Goal: Task Accomplishment & Management: Manage account settings

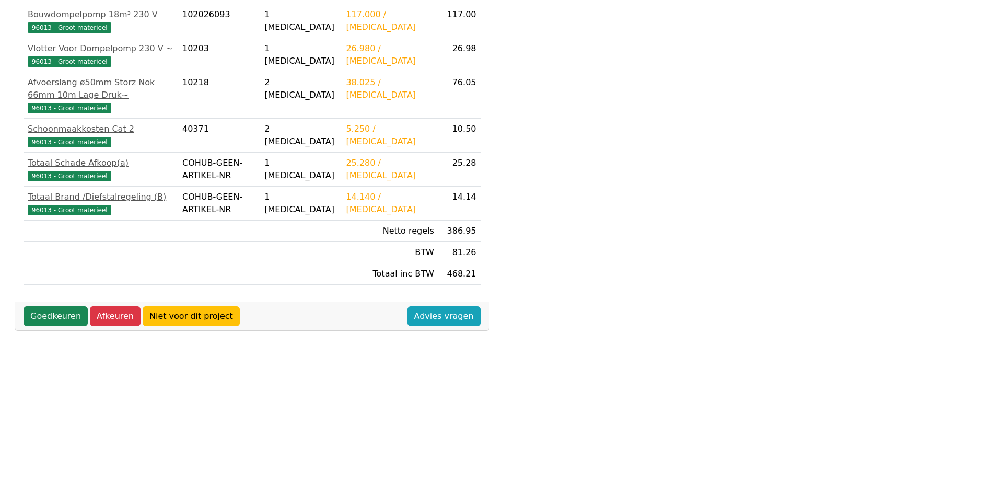
scroll to position [292, 0]
click at [64, 306] on link "Goedkeuren" at bounding box center [56, 316] width 64 height 20
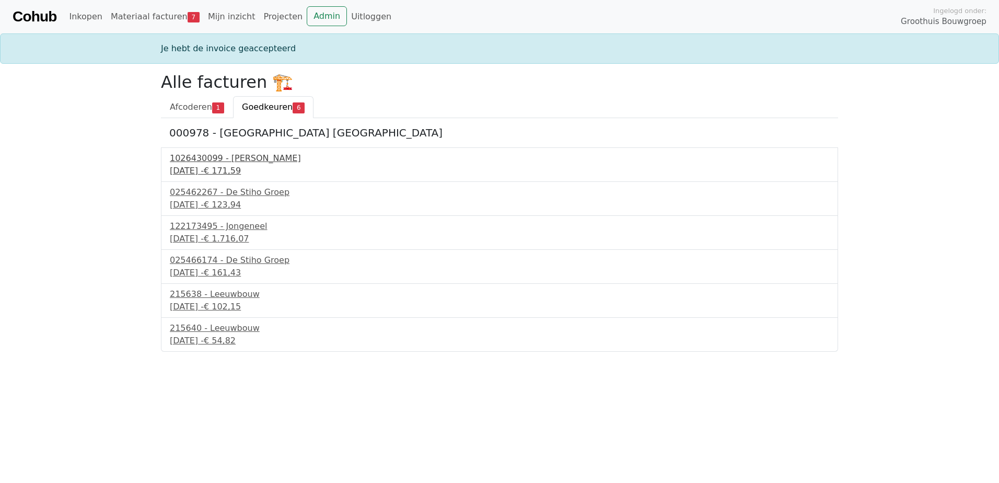
click at [221, 168] on div "18 september 2025 - € 171,59" at bounding box center [499, 171] width 659 height 13
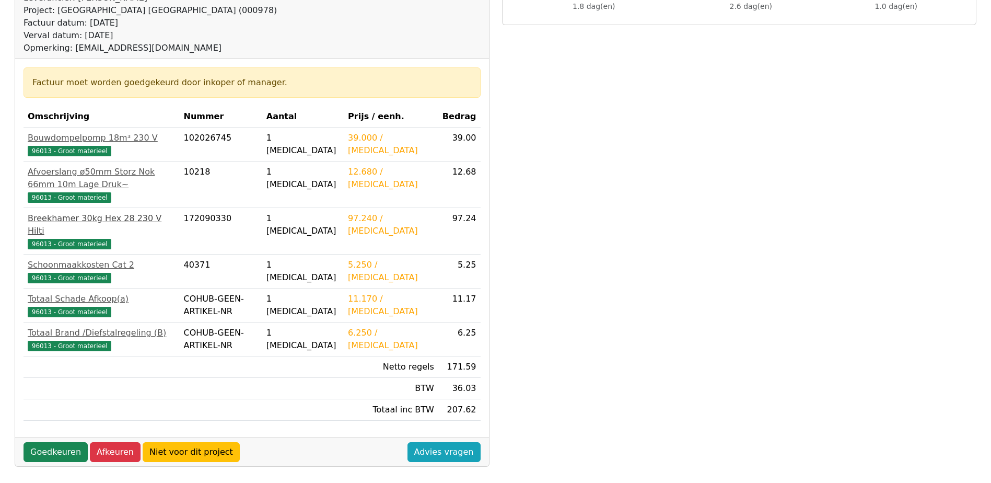
scroll to position [157, 0]
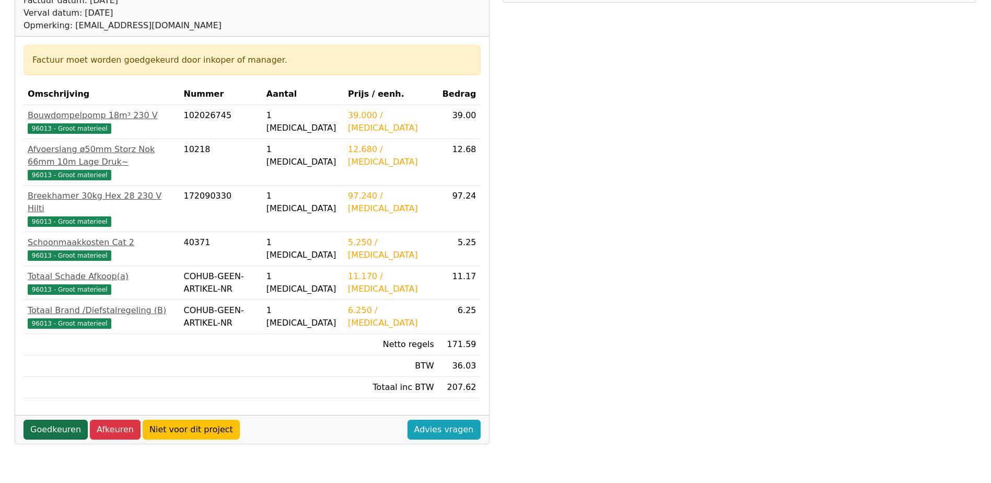
click at [59, 420] on link "Goedkeuren" at bounding box center [56, 430] width 64 height 20
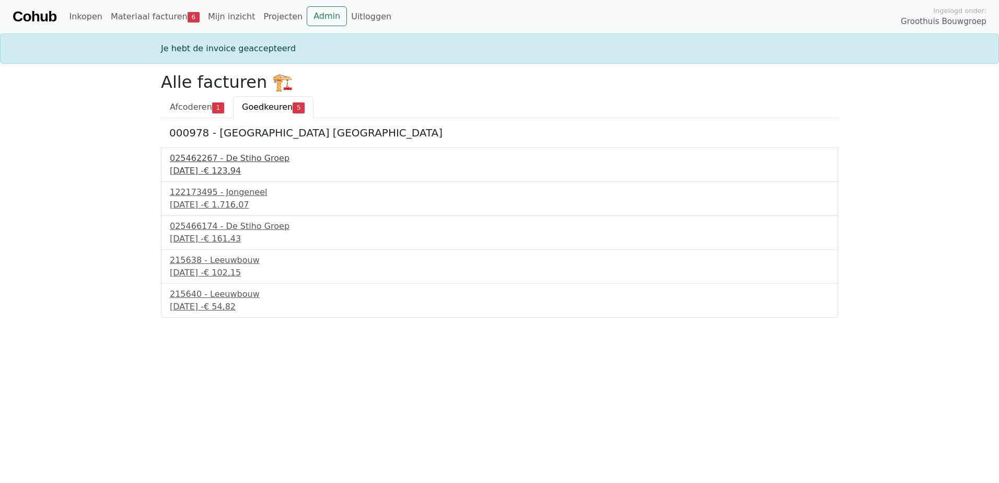
click at [220, 169] on div "19 september 2025 - € 123,94" at bounding box center [499, 171] width 659 height 13
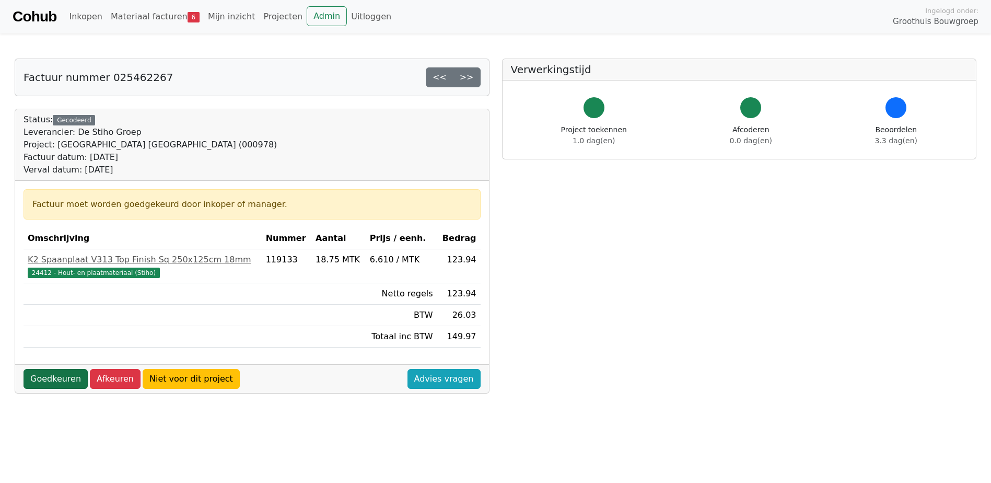
click at [55, 377] on link "Goedkeuren" at bounding box center [56, 379] width 64 height 20
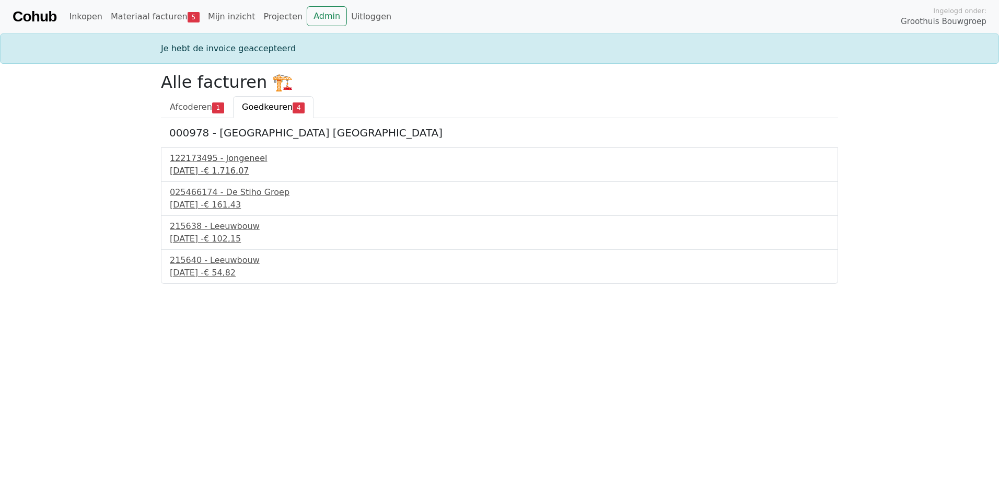
click at [215, 165] on div "19 september 2025 - € 1.716,07" at bounding box center [499, 171] width 659 height 13
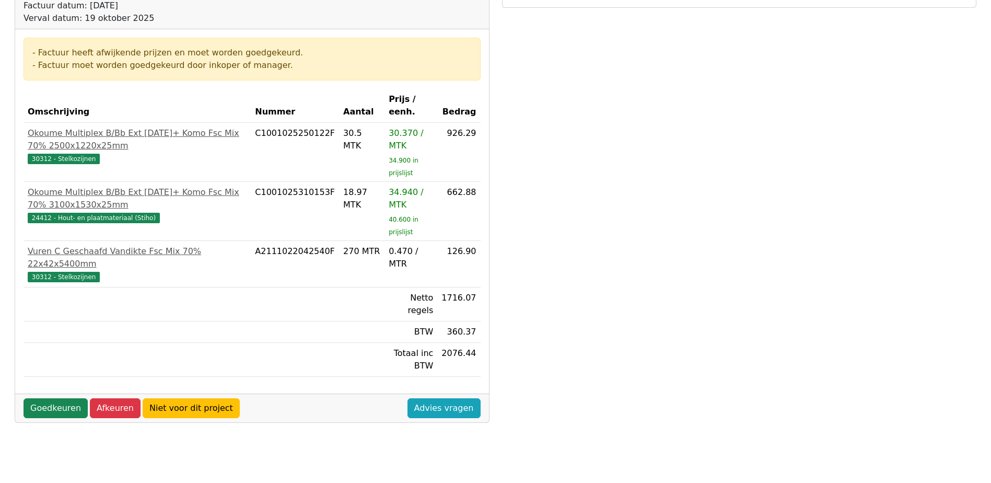
scroll to position [157, 0]
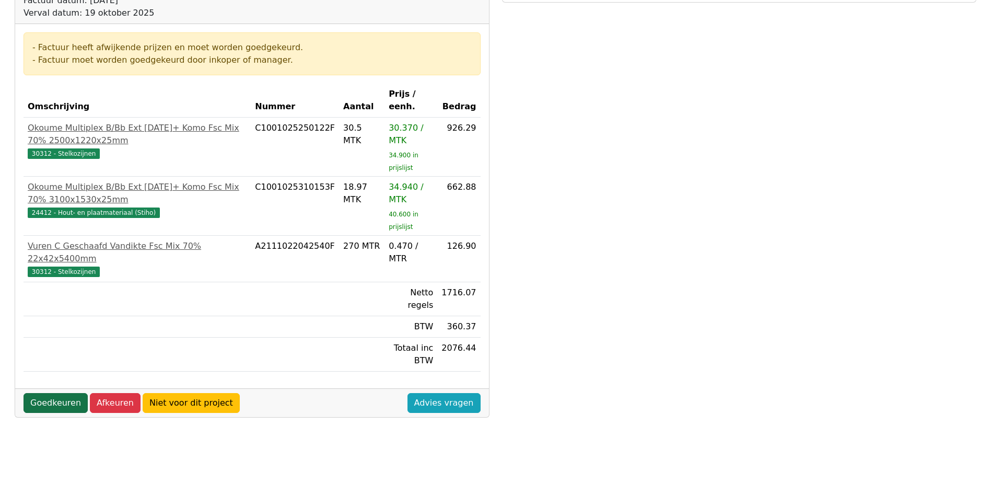
click at [55, 393] on link "Goedkeuren" at bounding box center [56, 403] width 64 height 20
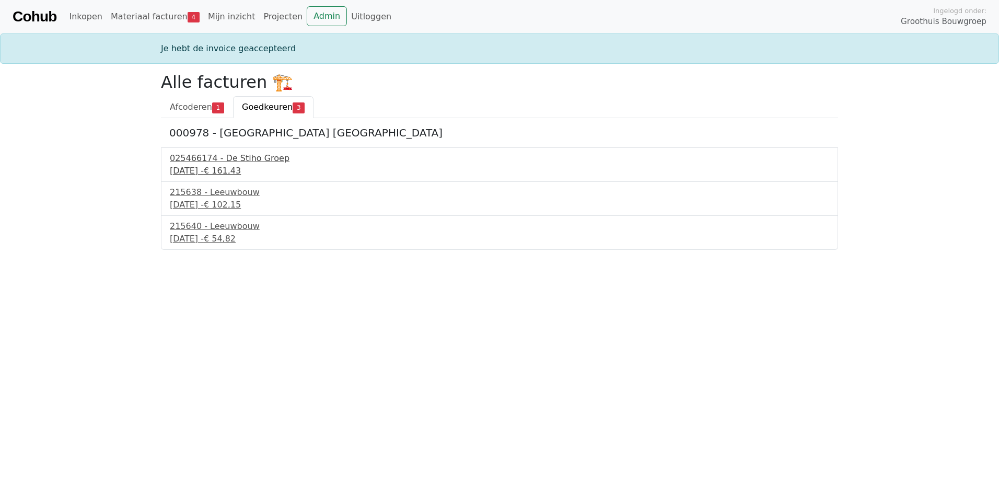
click at [213, 160] on div "025466174 - De Stiho Groep" at bounding box center [499, 158] width 659 height 13
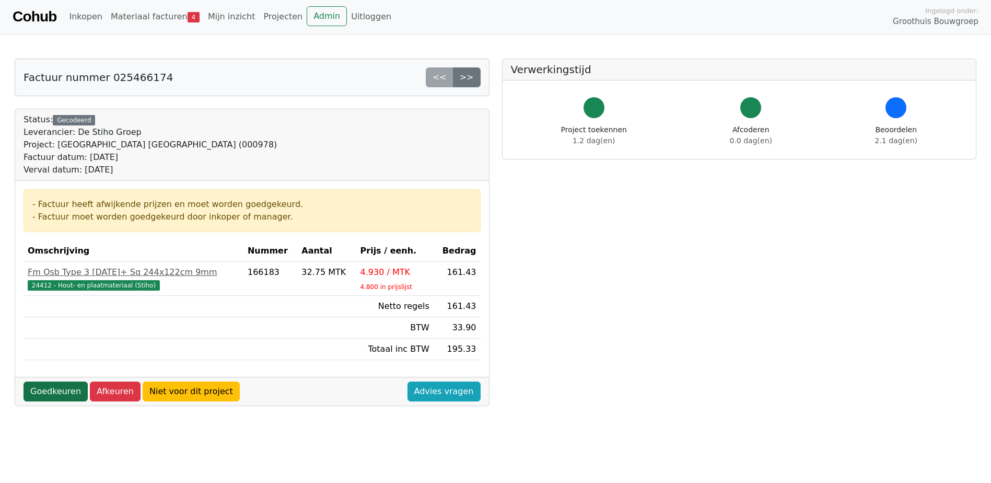
click at [56, 391] on link "Goedkeuren" at bounding box center [56, 391] width 64 height 20
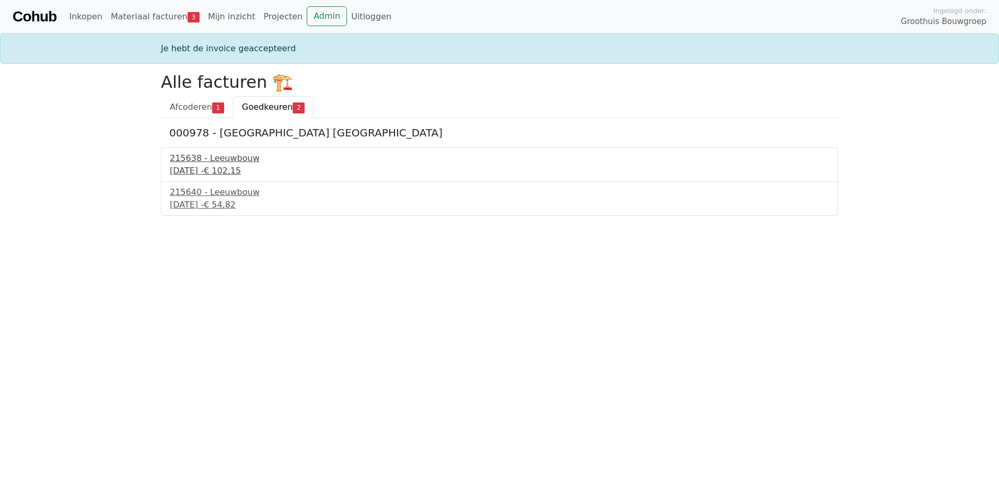
click at [204, 168] on div "22 september 2025 - € 102,15" at bounding box center [499, 171] width 659 height 13
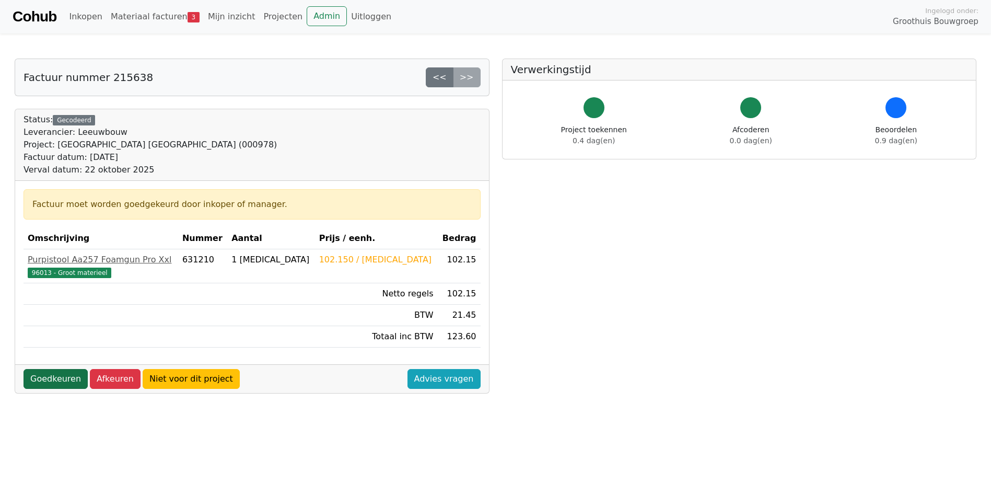
click at [62, 378] on link "Goedkeuren" at bounding box center [56, 379] width 64 height 20
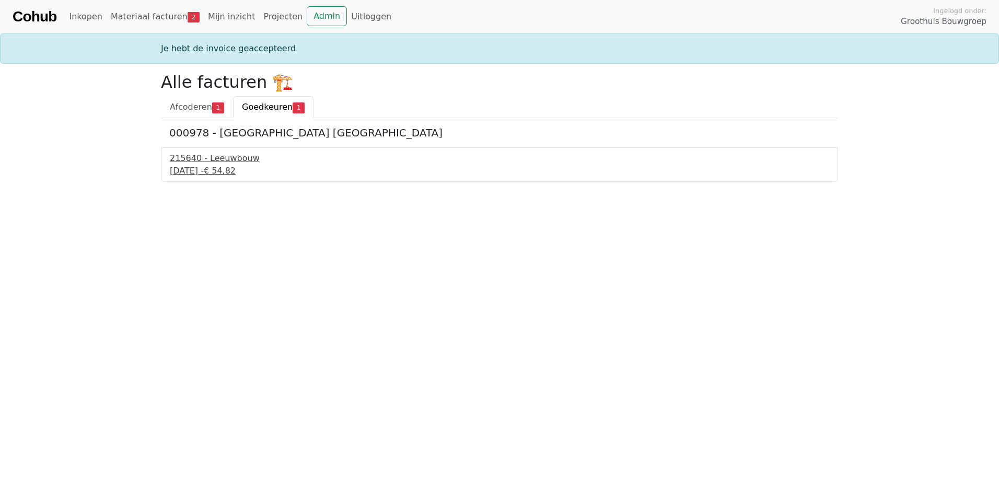
click at [207, 165] on div "[DATE] - € 54,82" at bounding box center [499, 171] width 659 height 13
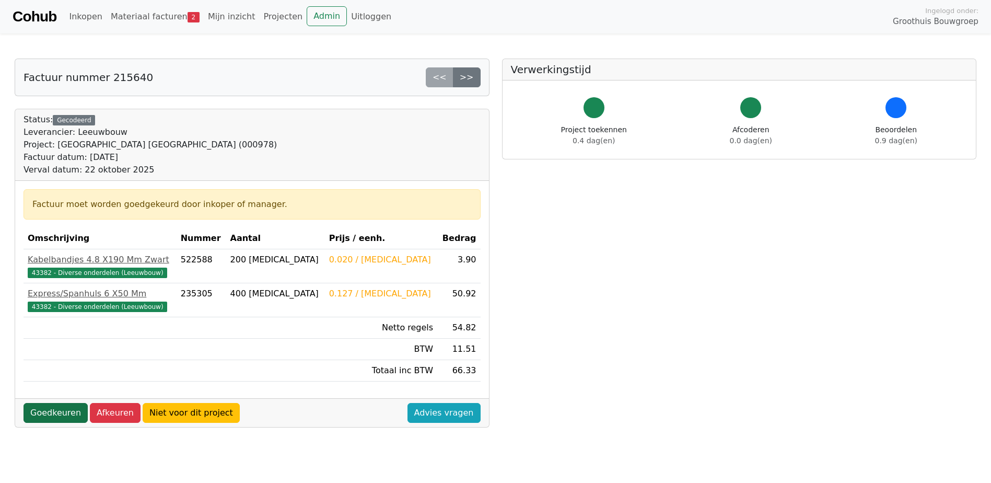
click at [52, 410] on link "Goedkeuren" at bounding box center [56, 413] width 64 height 20
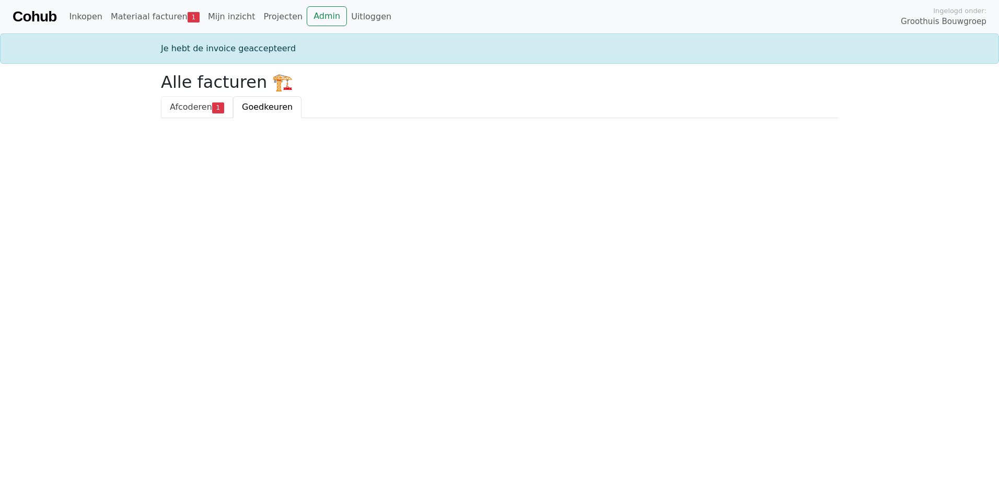
click at [193, 107] on span "Afcoderen" at bounding box center [191, 107] width 42 height 10
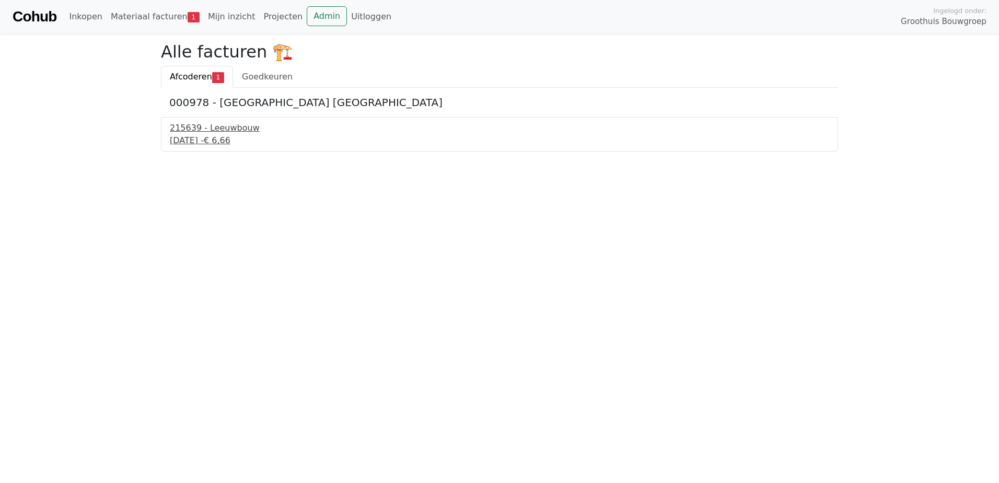
click at [203, 130] on div "215639 - Leeuwbouw" at bounding box center [499, 128] width 659 height 13
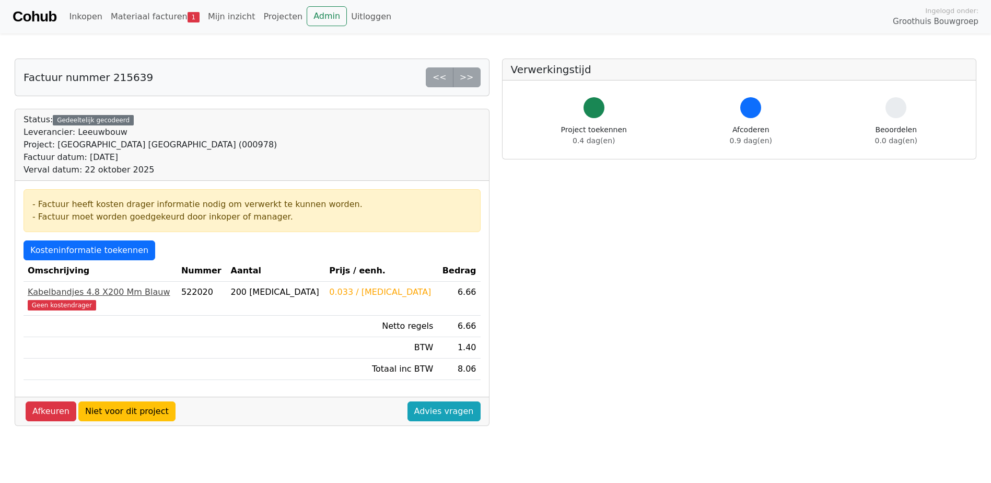
click at [67, 303] on span "Geen kostendrager" at bounding box center [62, 305] width 68 height 10
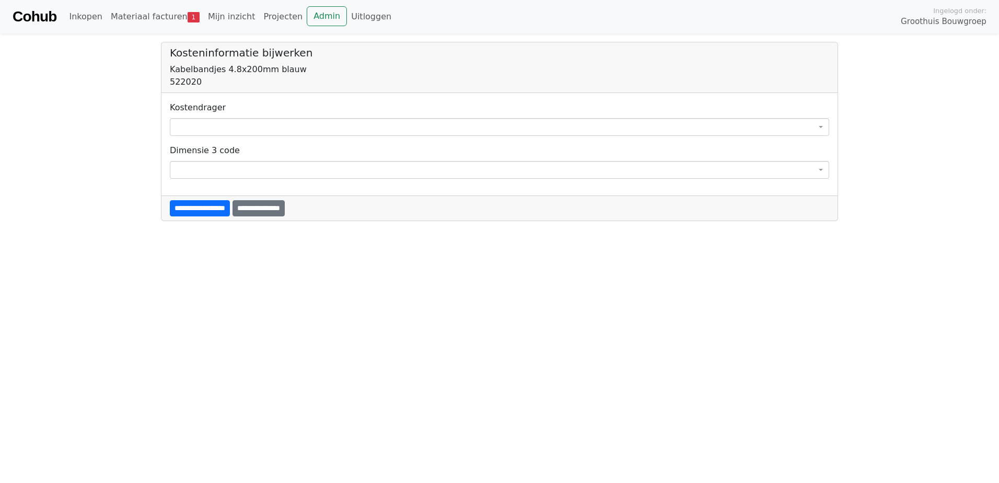
click at [190, 126] on span at bounding box center [499, 127] width 659 height 18
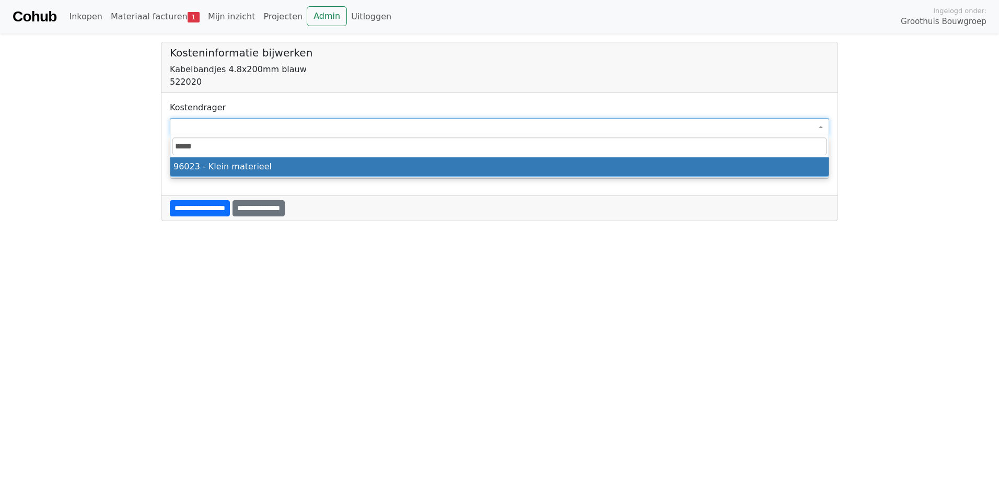
type input "*****"
select select "****"
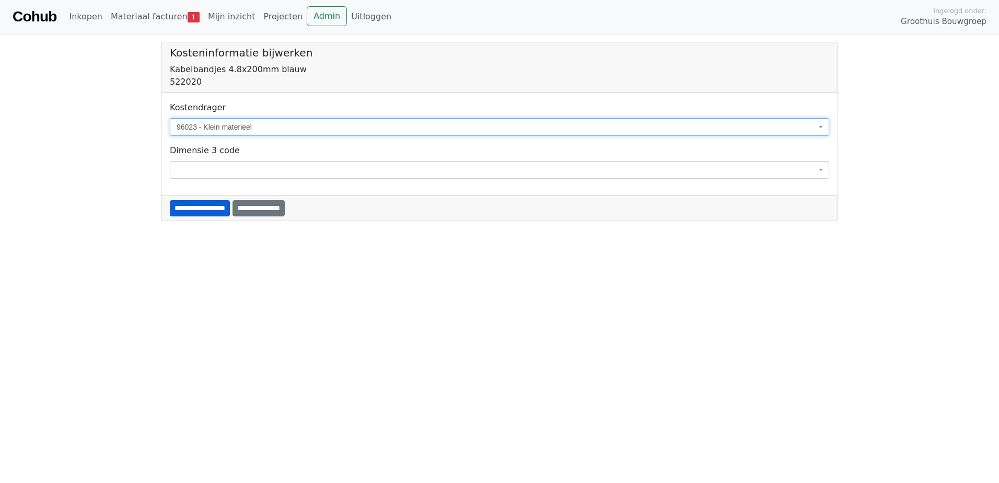
click at [227, 207] on input "**********" at bounding box center [200, 208] width 60 height 16
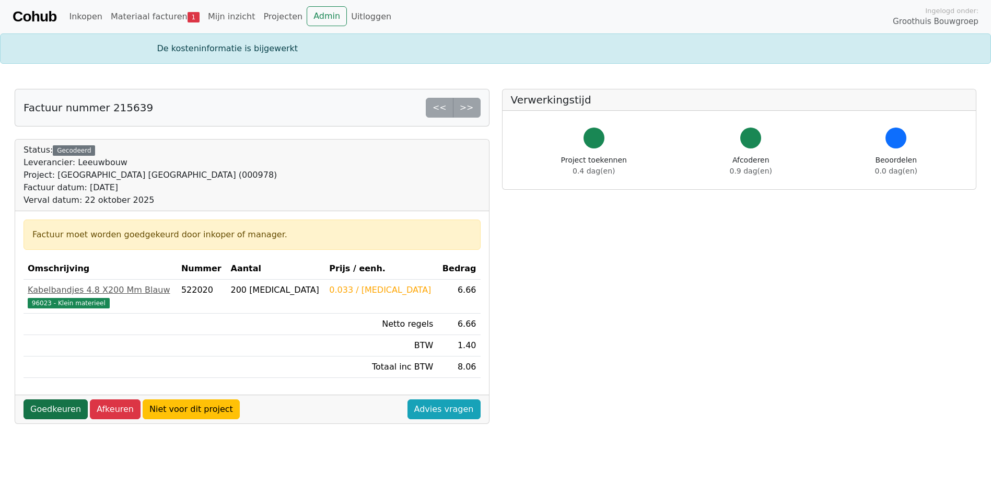
click at [67, 403] on link "Goedkeuren" at bounding box center [56, 409] width 64 height 20
